Goal: Transaction & Acquisition: Purchase product/service

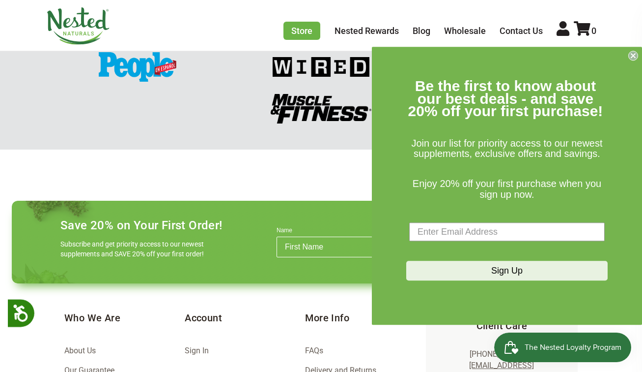
scroll to position [1327, 0]
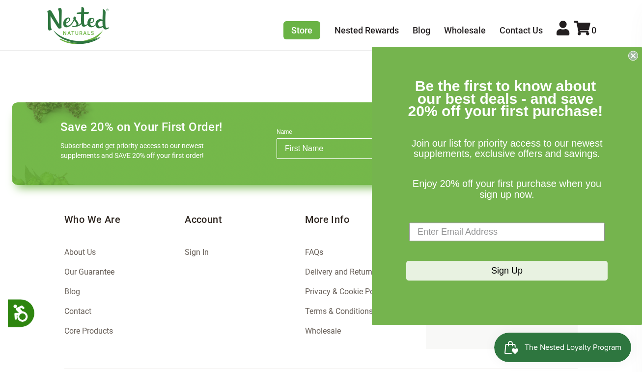
click at [635, 54] on icon "Close dialog" at bounding box center [634, 56] width 10 height 10
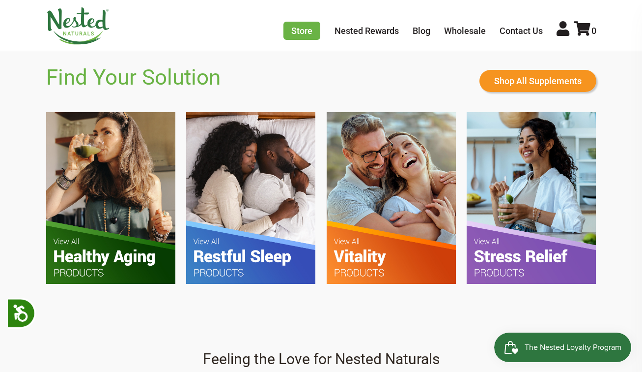
scroll to position [541, 0]
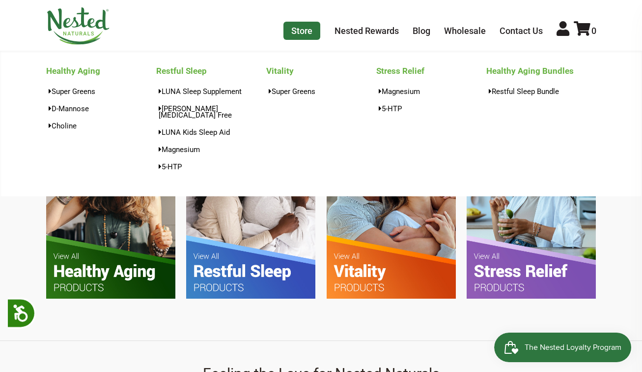
click at [286, 29] on link "Store" at bounding box center [302, 31] width 37 height 18
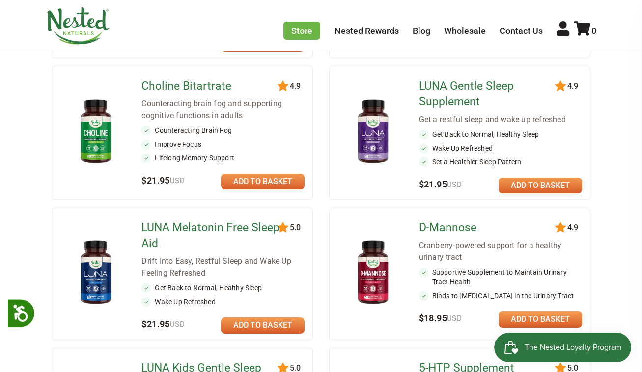
scroll to position [344, 0]
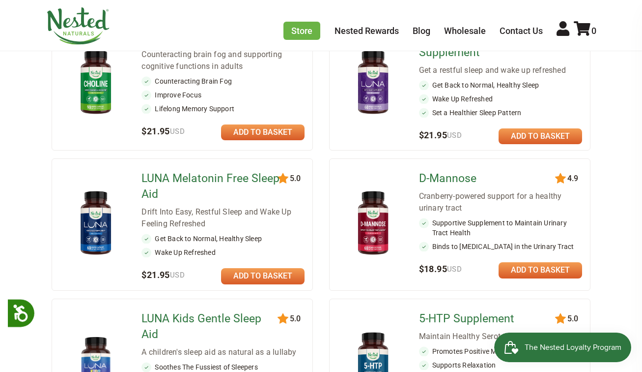
click at [380, 234] on img at bounding box center [373, 223] width 56 height 73
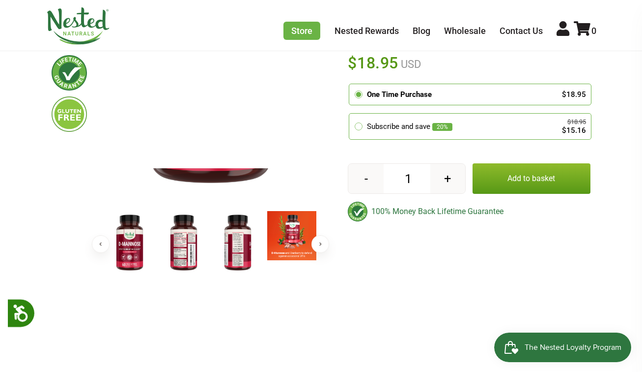
scroll to position [197, 0]
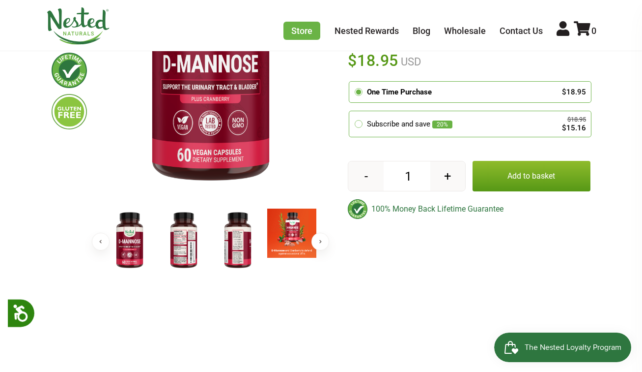
click at [190, 245] on img at bounding box center [183, 240] width 49 height 64
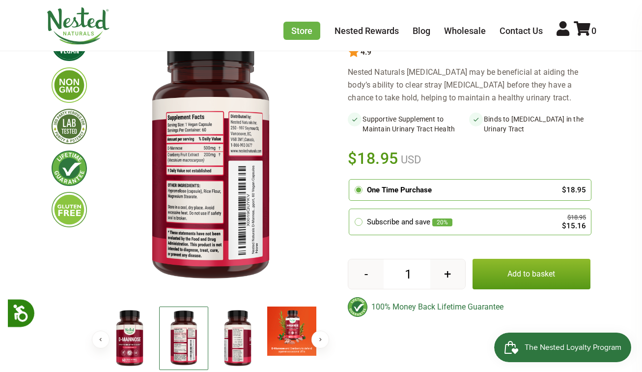
scroll to position [98, 0]
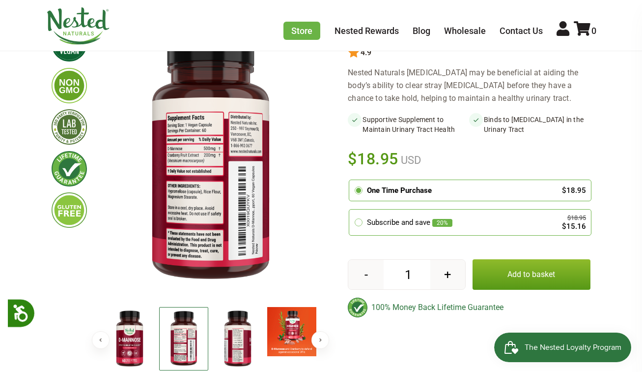
click at [217, 202] on img at bounding box center [211, 158] width 216 height 280
click at [249, 336] on img at bounding box center [237, 339] width 49 height 64
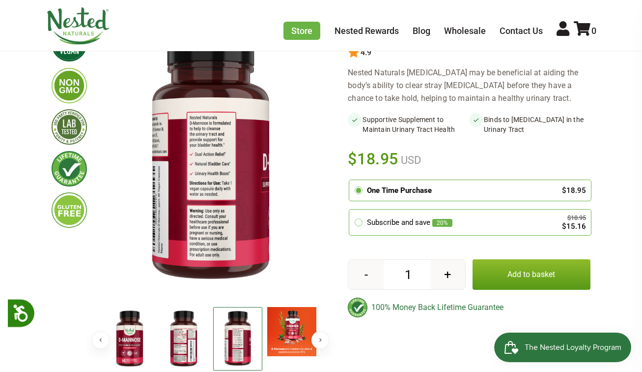
click at [241, 338] on img at bounding box center [237, 338] width 49 height 63
click at [240, 338] on img at bounding box center [237, 338] width 49 height 63
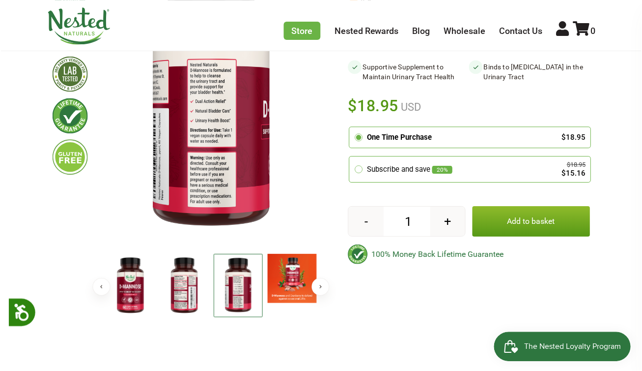
scroll to position [157, 0]
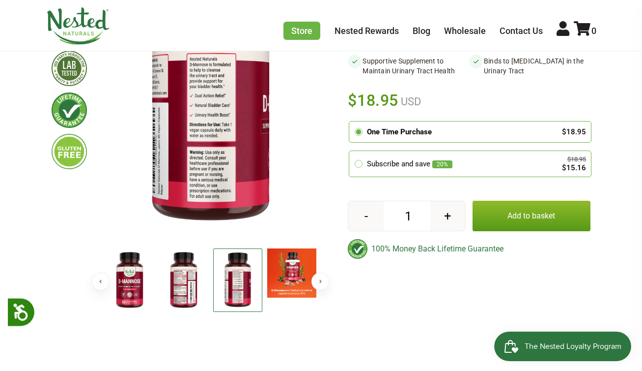
click at [220, 279] on img at bounding box center [237, 279] width 49 height 63
click at [177, 280] on img at bounding box center [183, 280] width 49 height 64
